Goal: Transaction & Acquisition: Purchase product/service

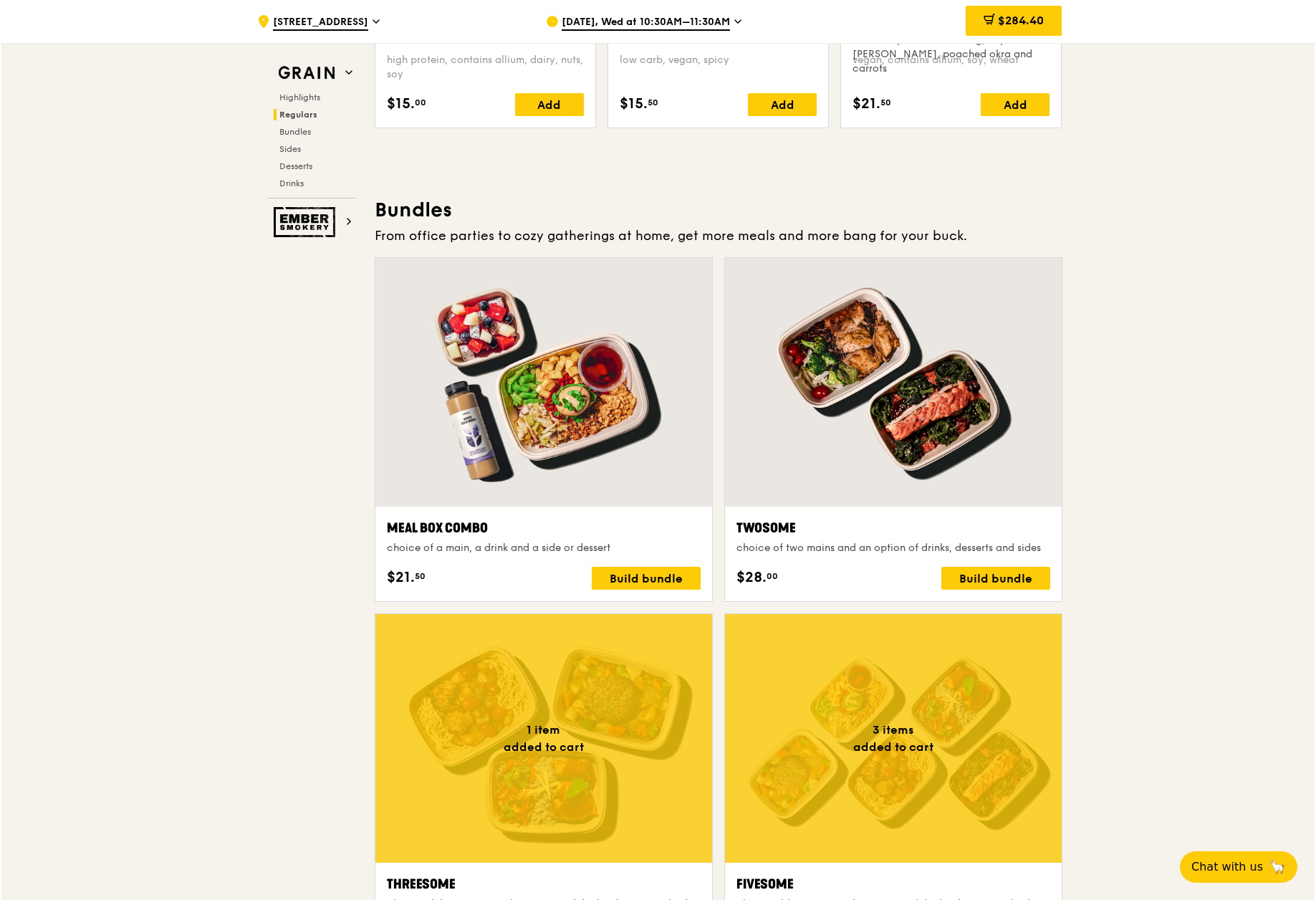
scroll to position [1863, 0]
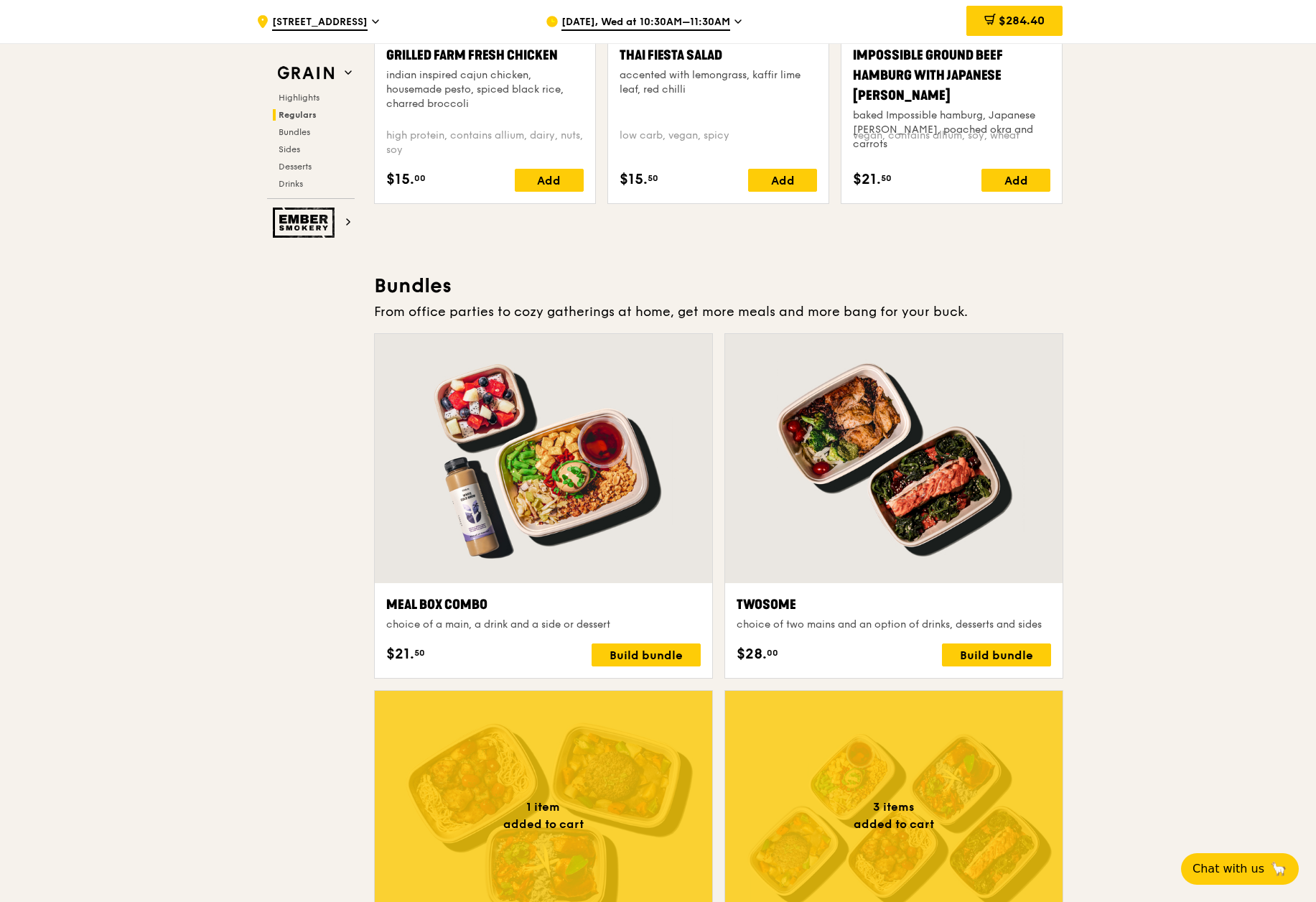
click at [552, 502] on div at bounding box center [543, 459] width 338 height 249
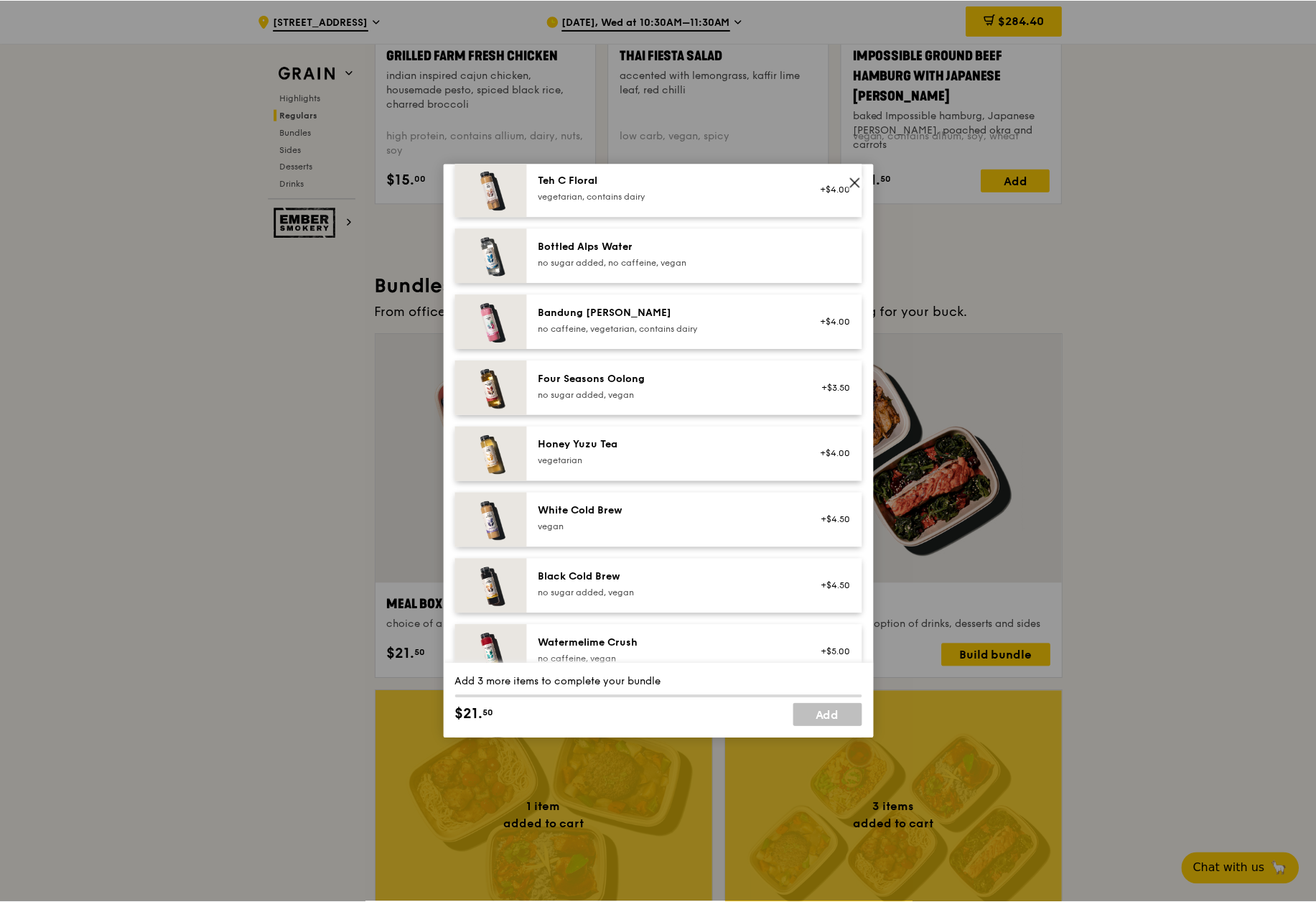
scroll to position [1644, 0]
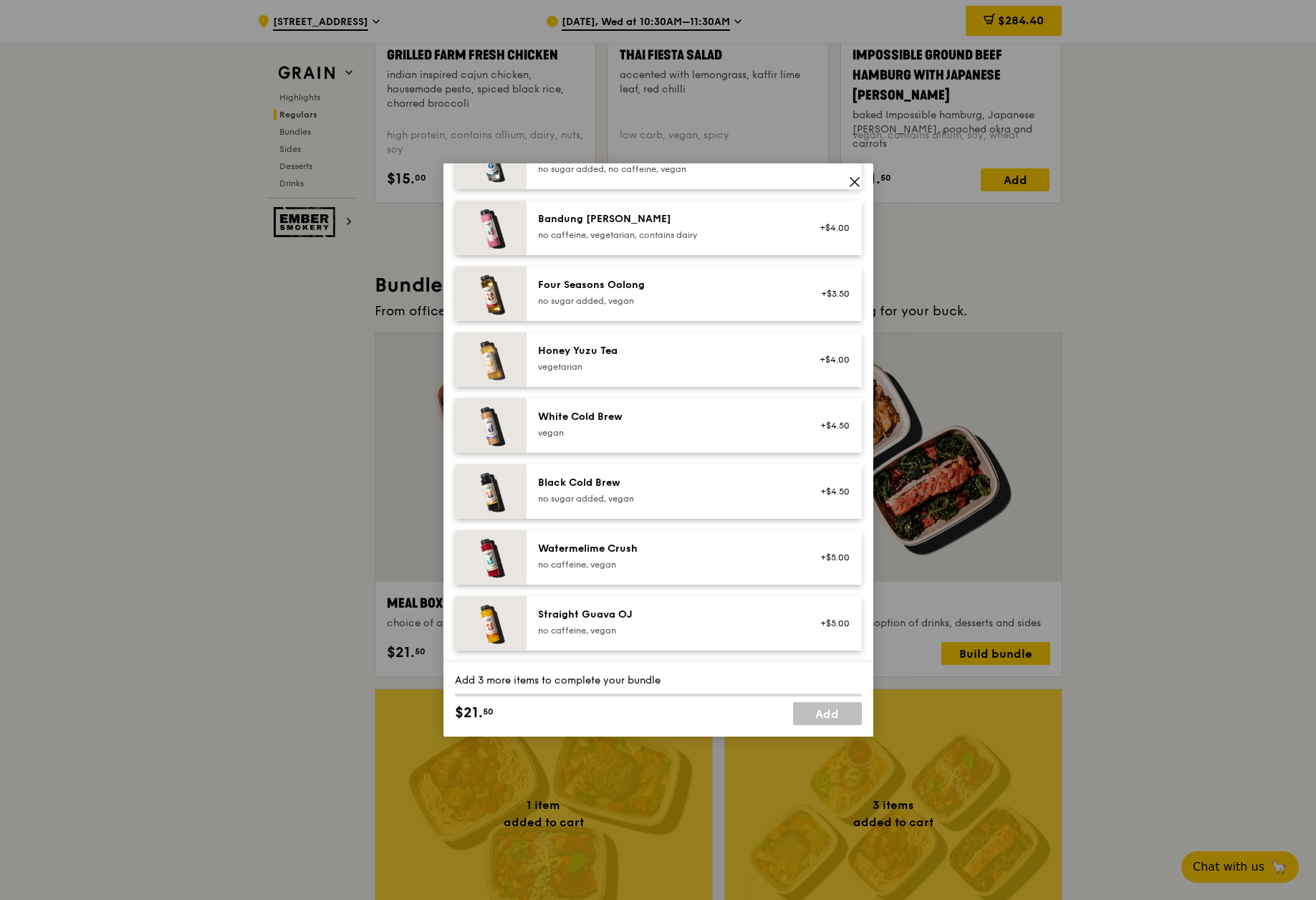
click at [854, 183] on icon at bounding box center [854, 182] width 9 height 9
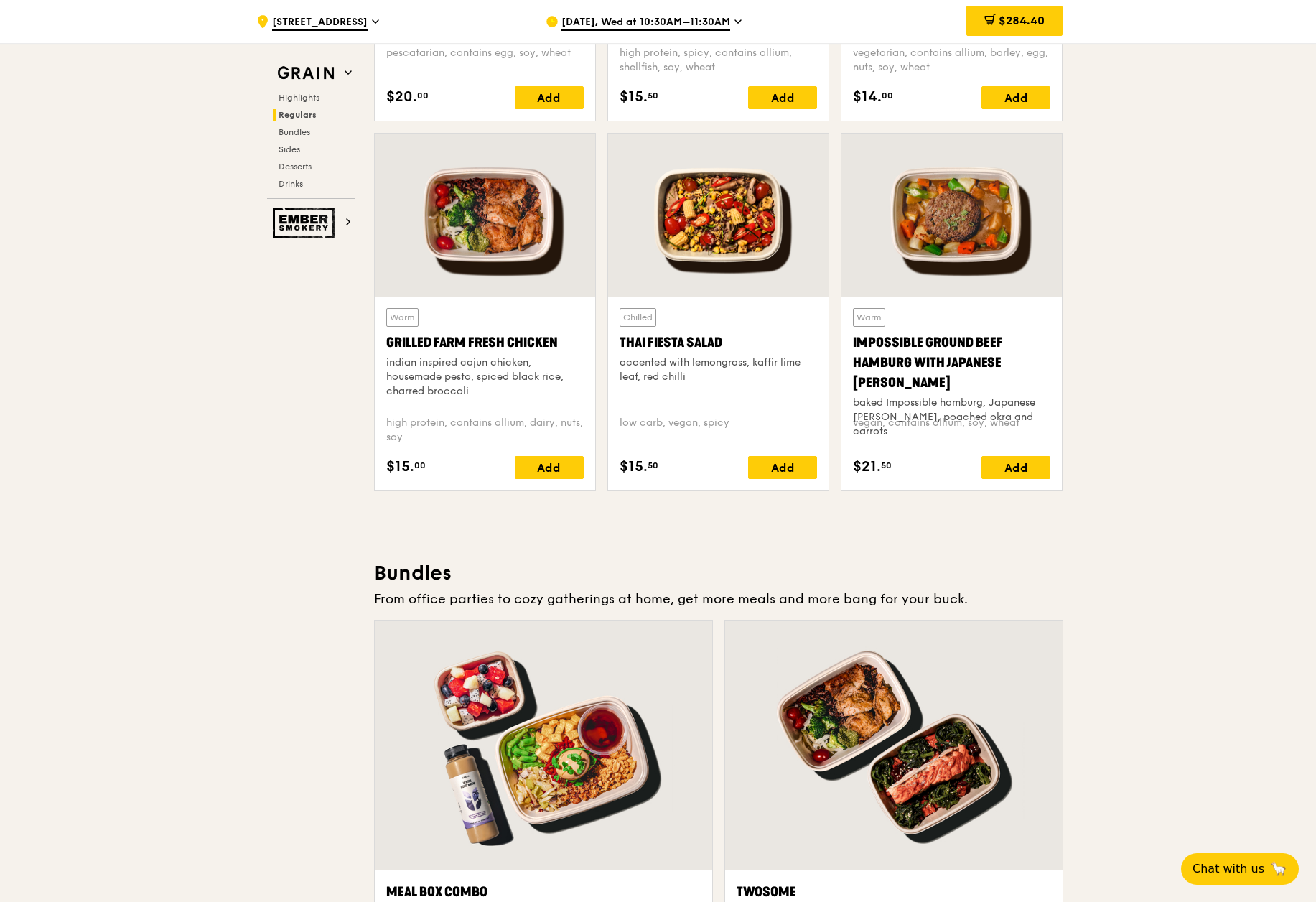
scroll to position [1436, 0]
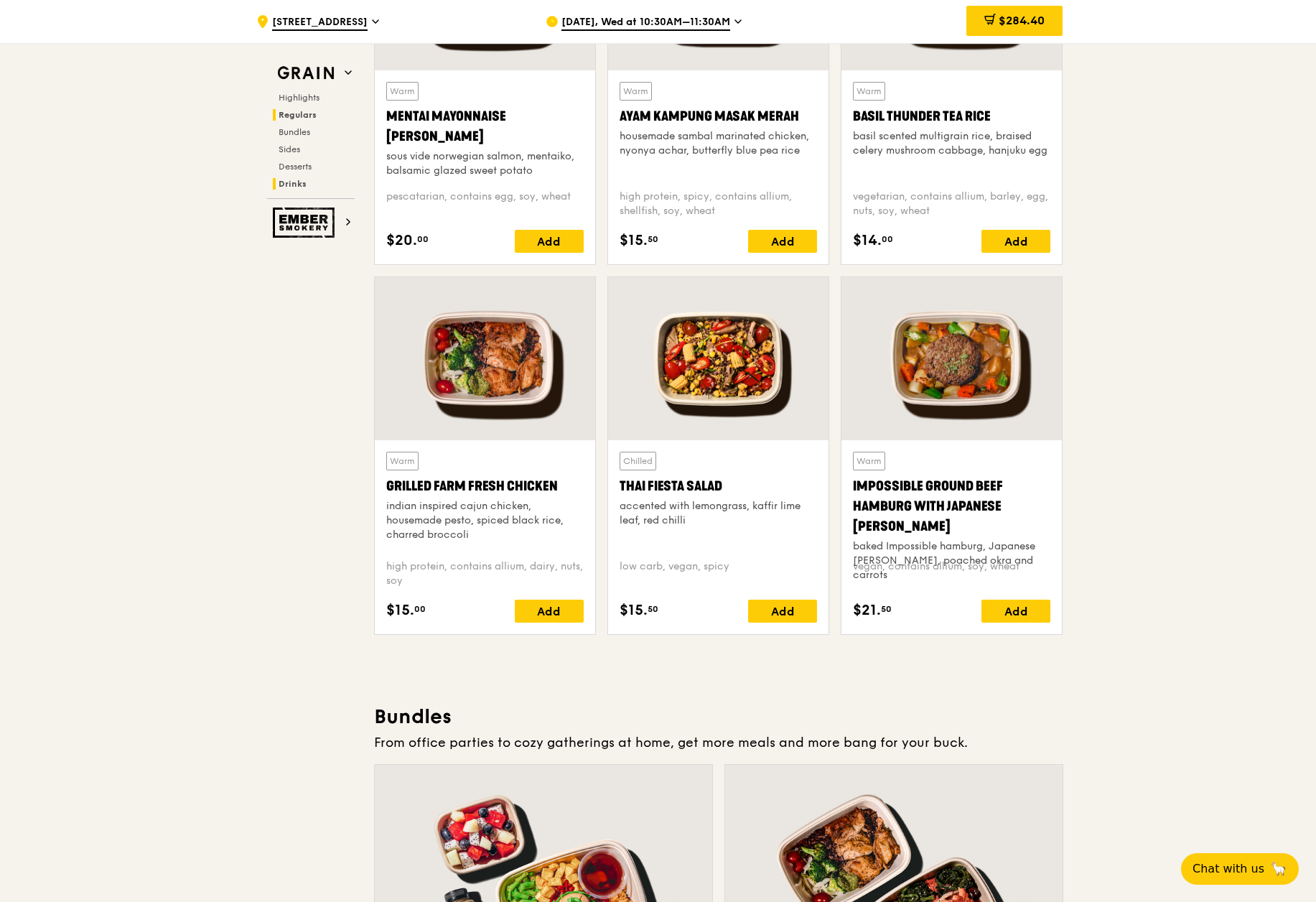
click at [309, 183] on h2 "Drinks" at bounding box center [314, 184] width 82 height 12
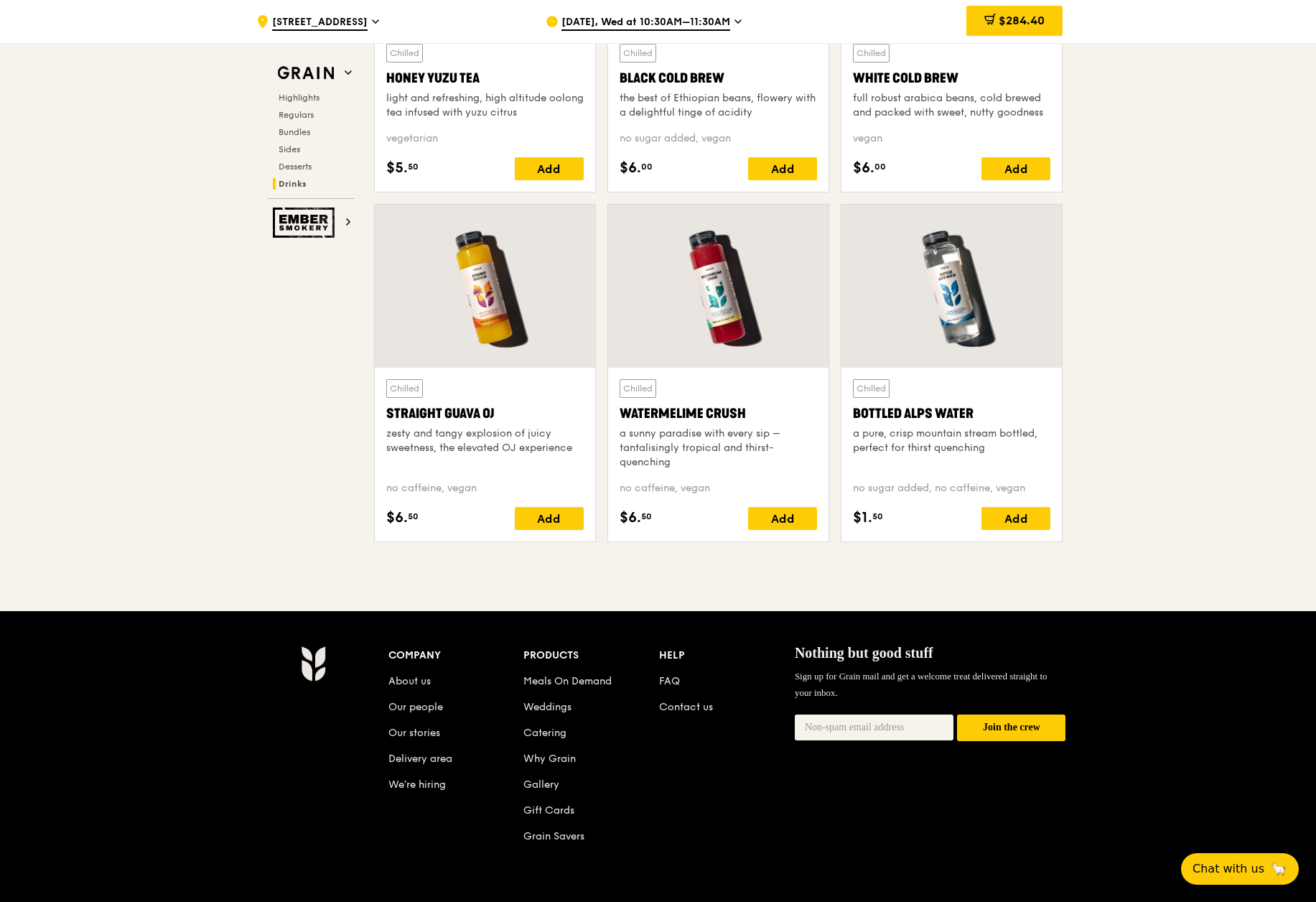
scroll to position [5413, 0]
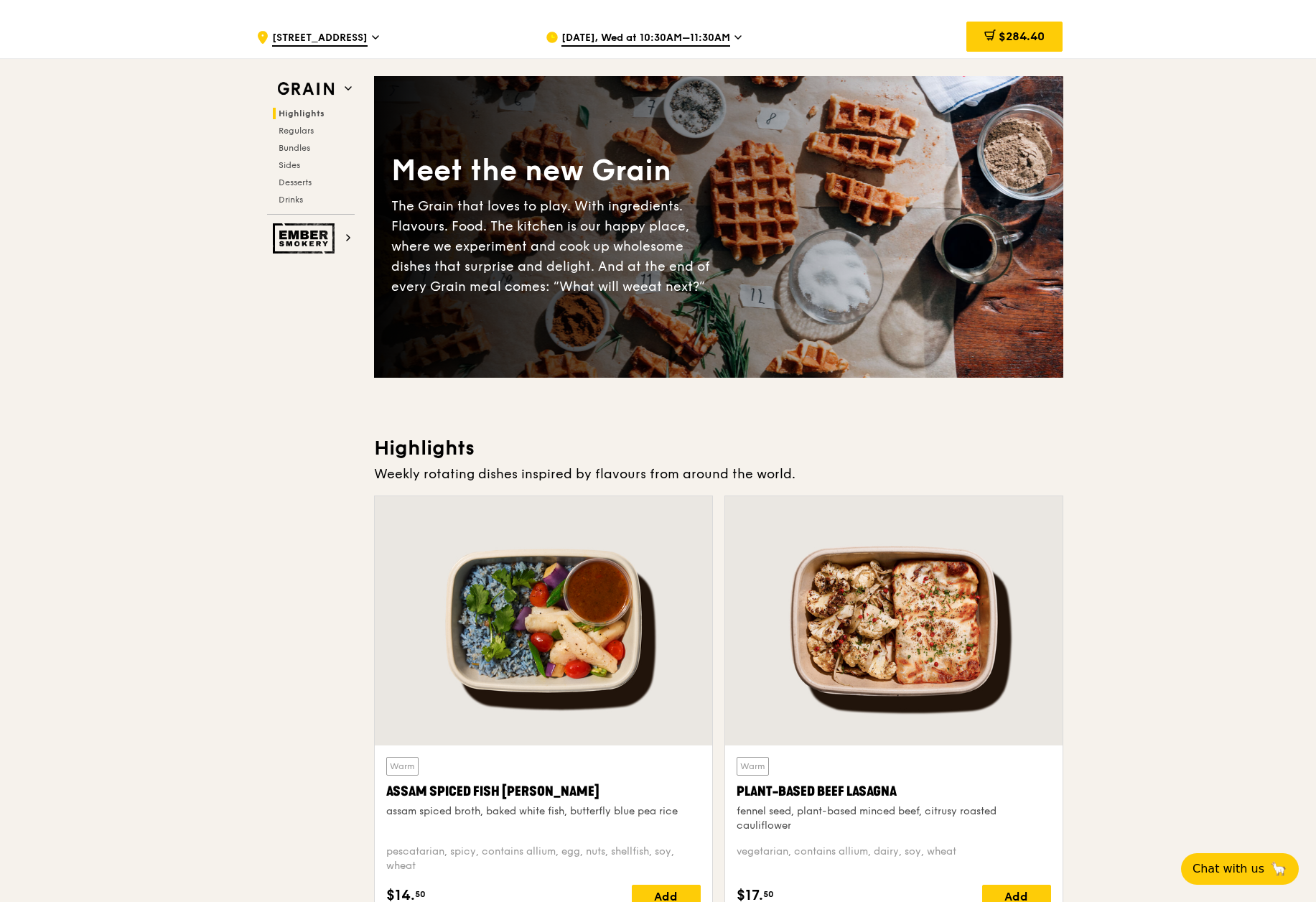
scroll to position [0, 0]
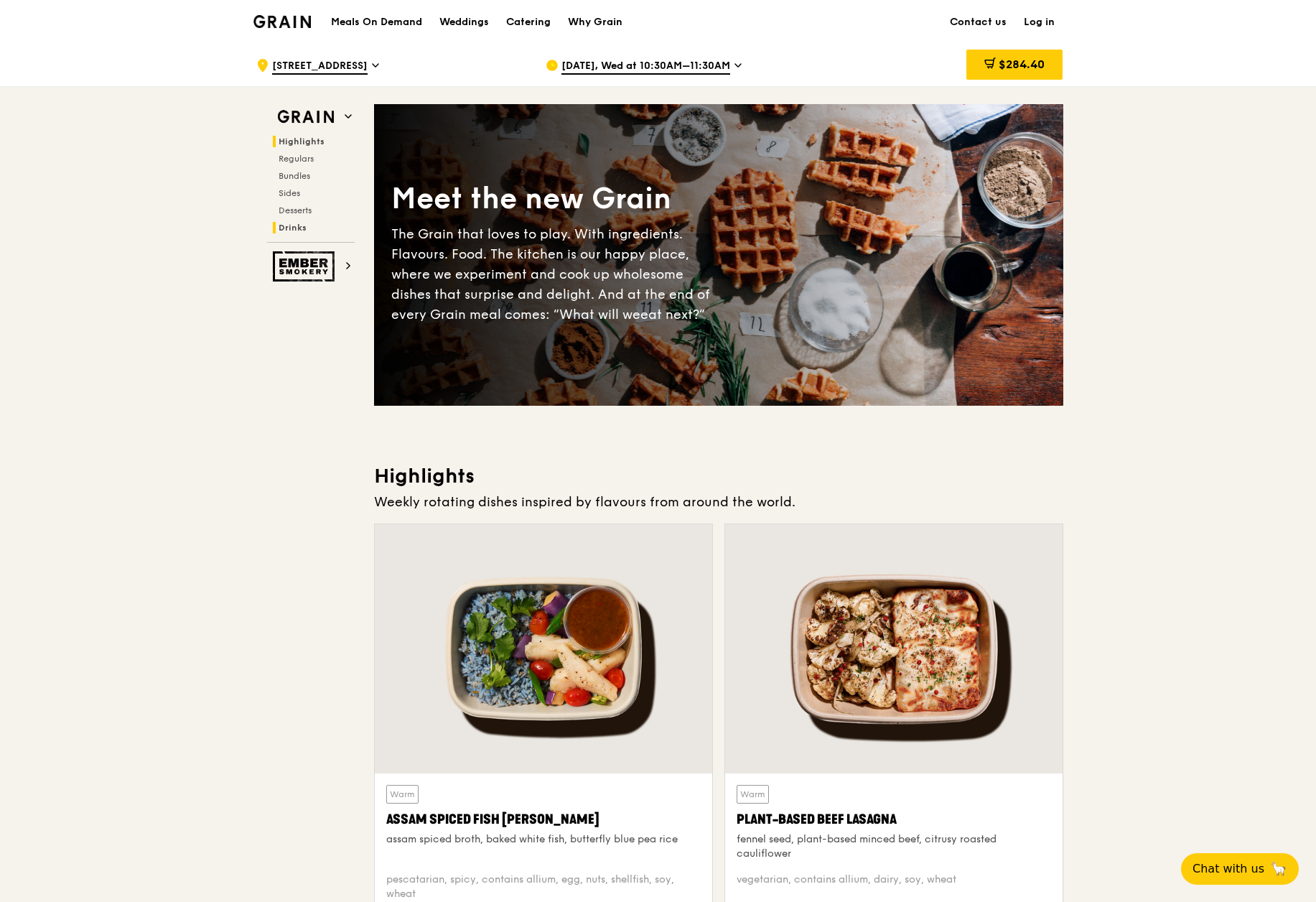
click at [318, 227] on h2 "Drinks" at bounding box center [314, 227] width 82 height 12
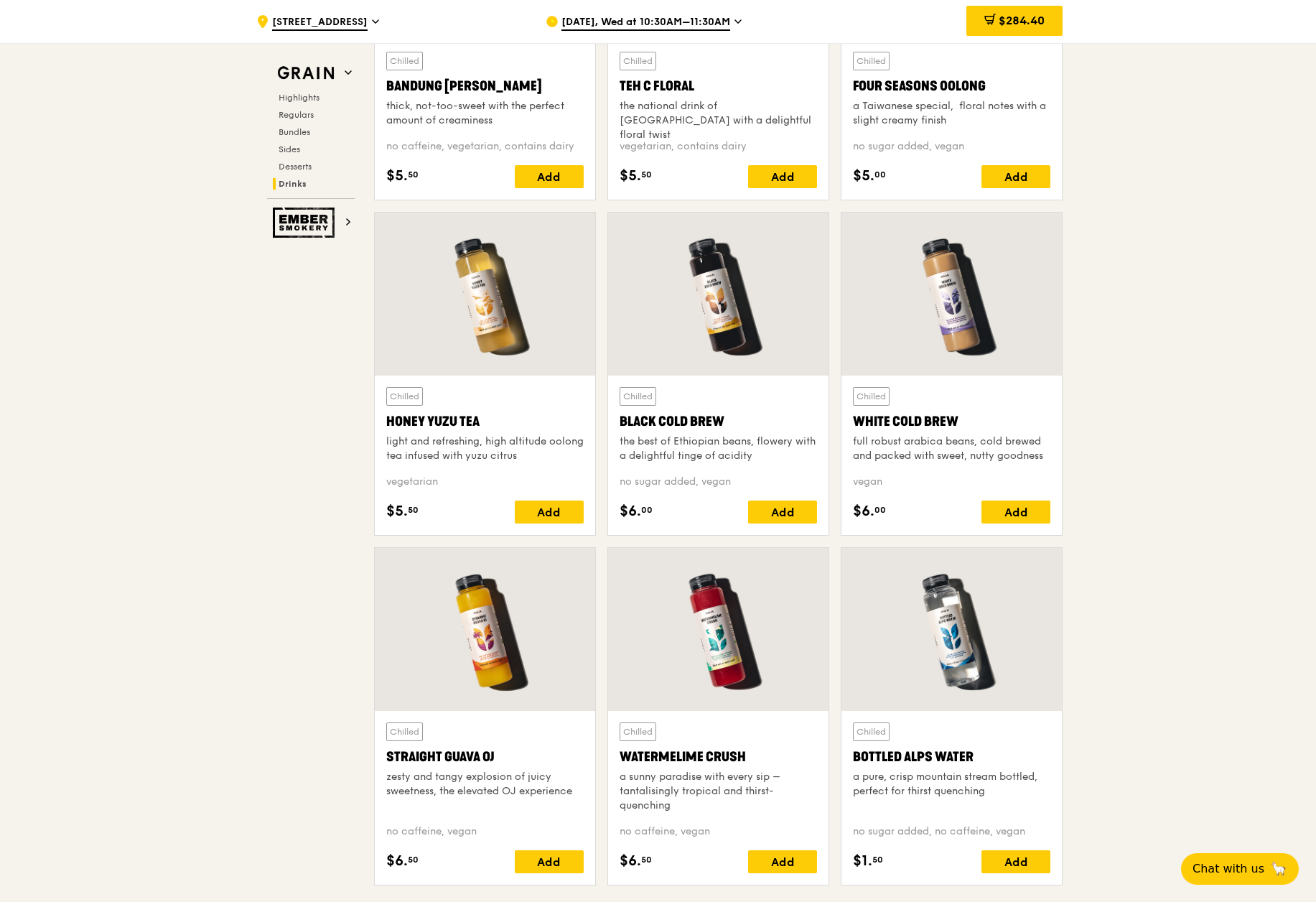
scroll to position [5199, 0]
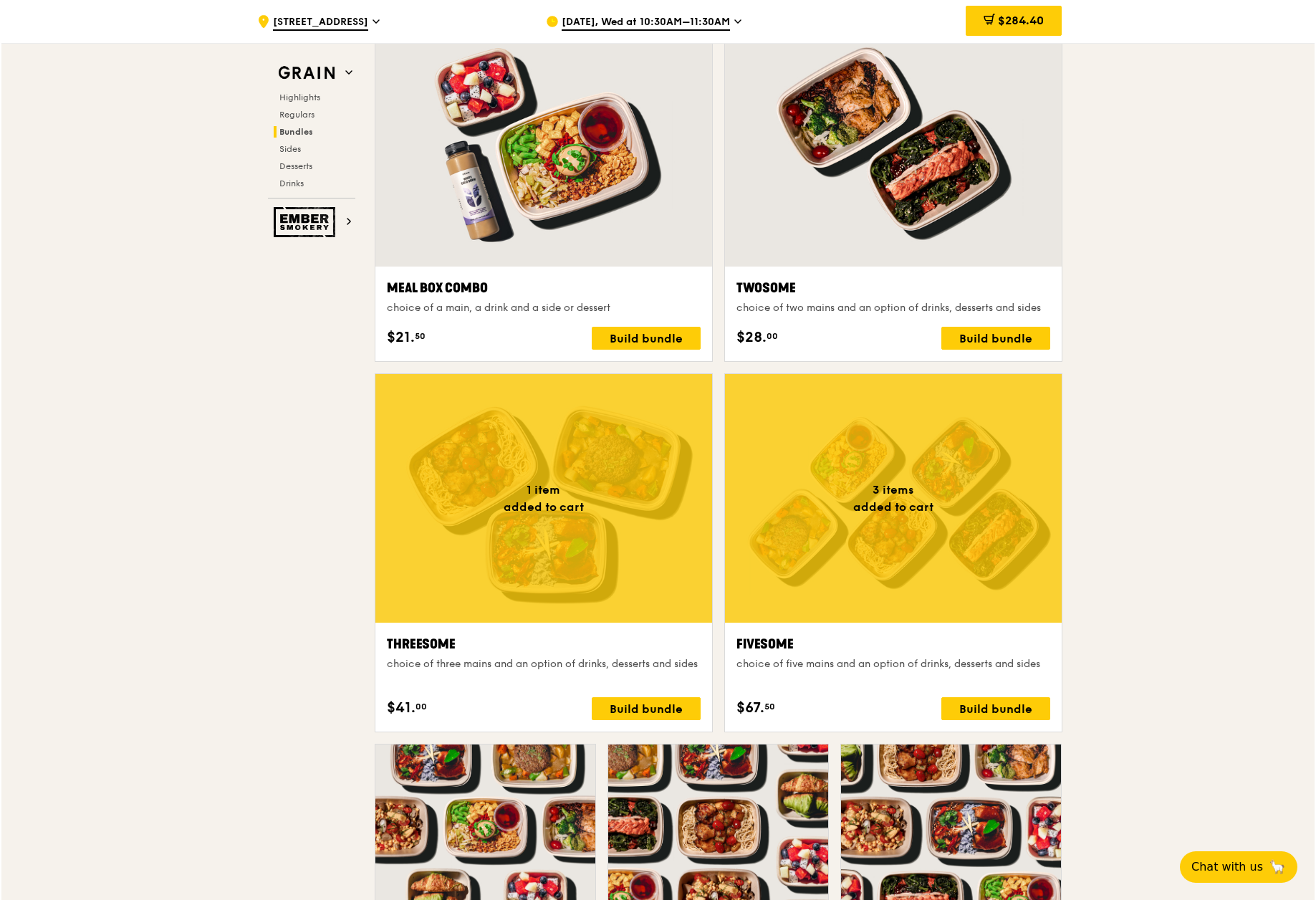
scroll to position [2107, 0]
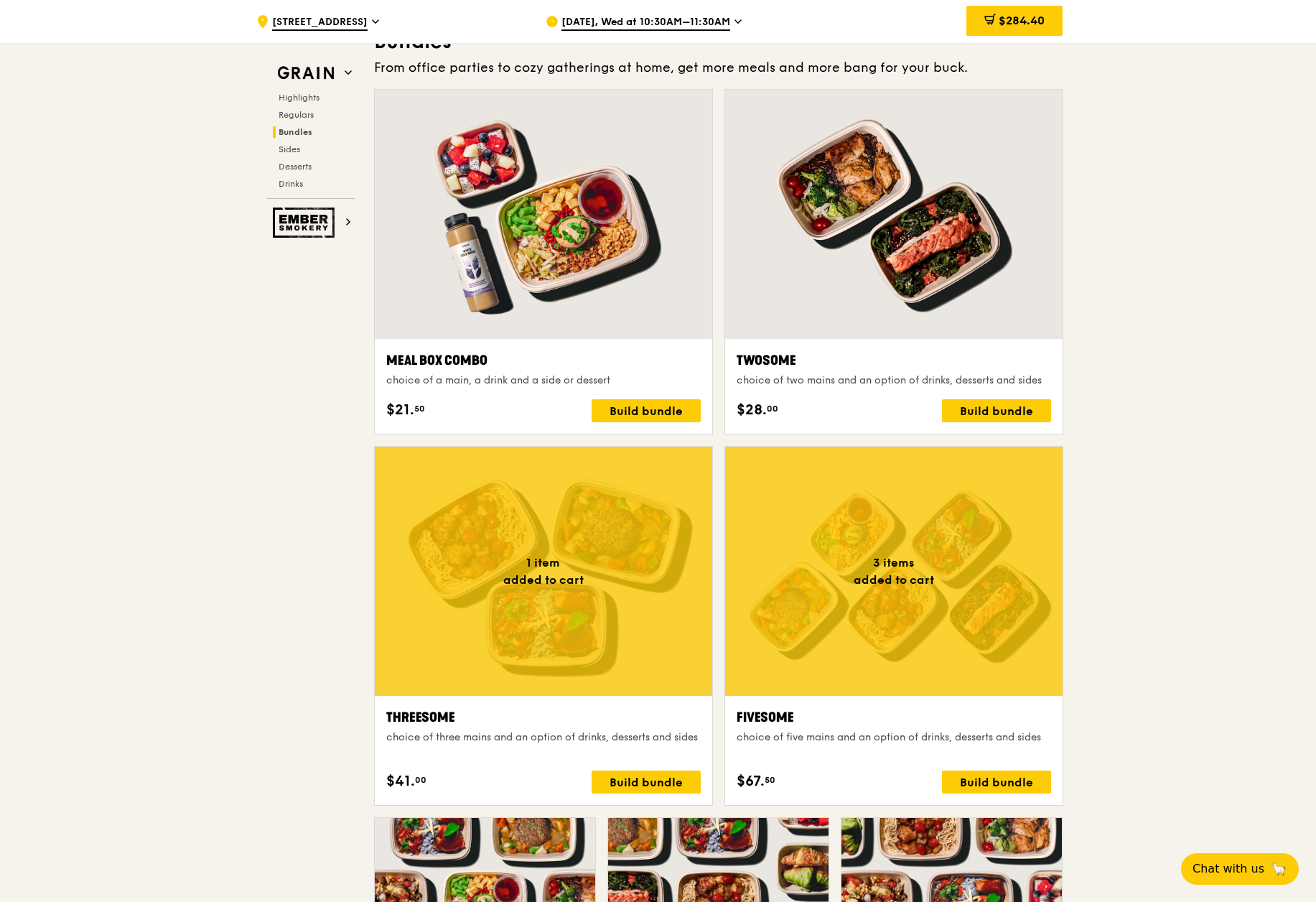
click at [940, 736] on div "choice of five mains and an option of drinks, desserts and sides" at bounding box center [894, 738] width 314 height 14
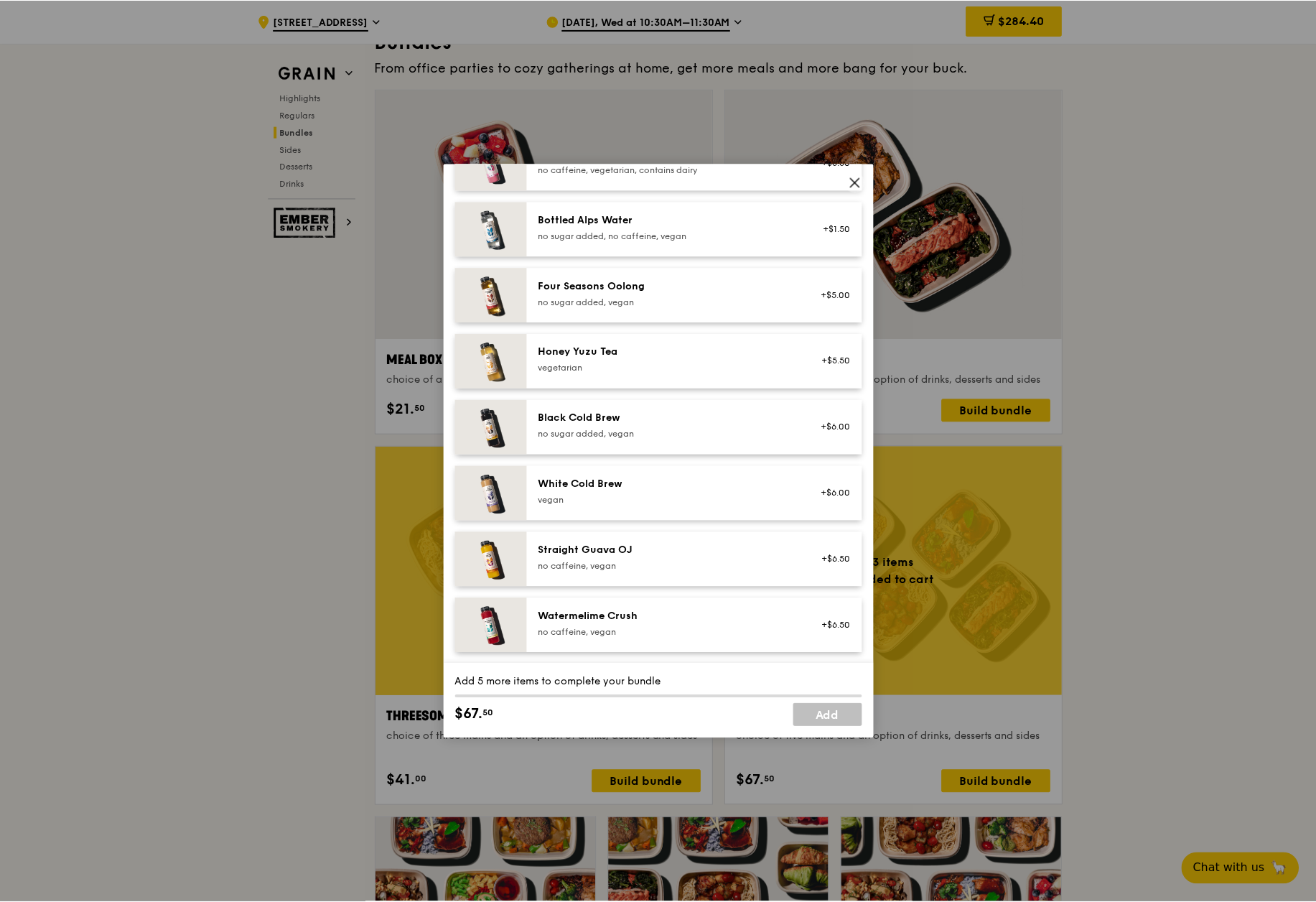
scroll to position [1644, 0]
click at [855, 180] on icon at bounding box center [856, 183] width 13 height 13
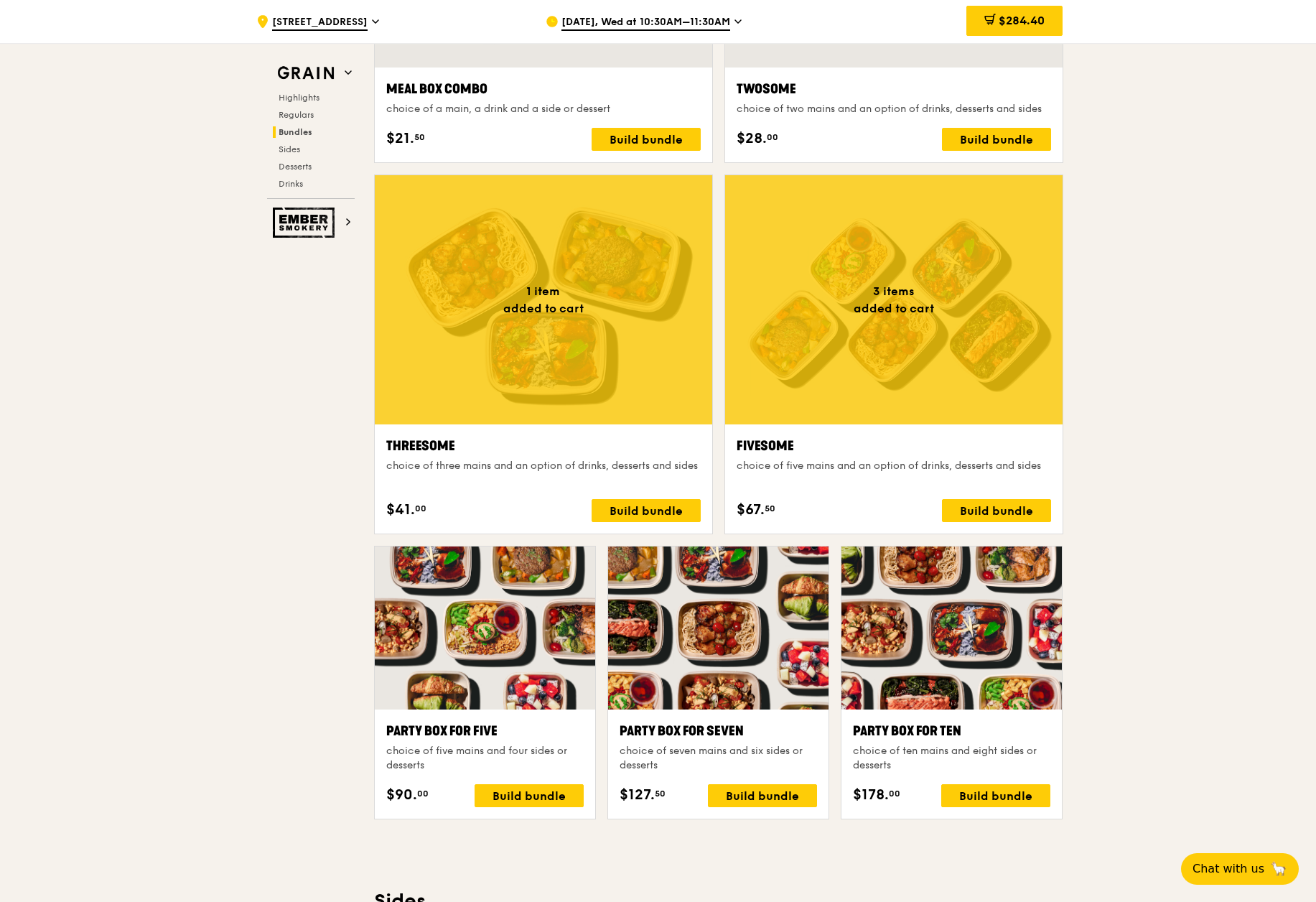
scroll to position [2255, 0]
